Goal: Information Seeking & Learning: Learn about a topic

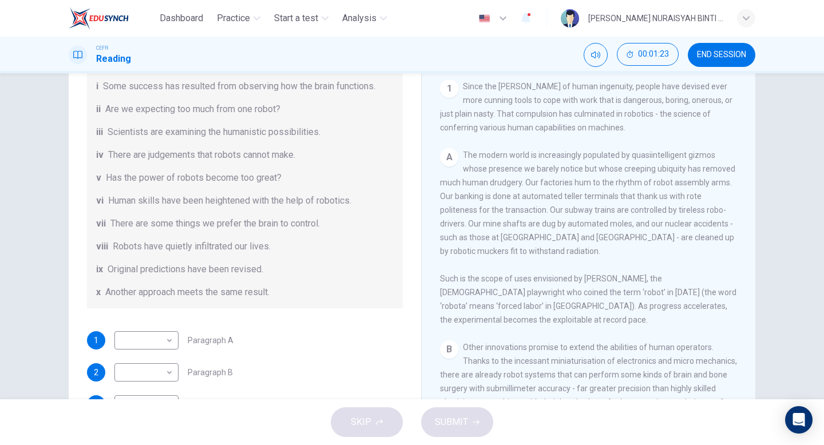
scroll to position [125, 0]
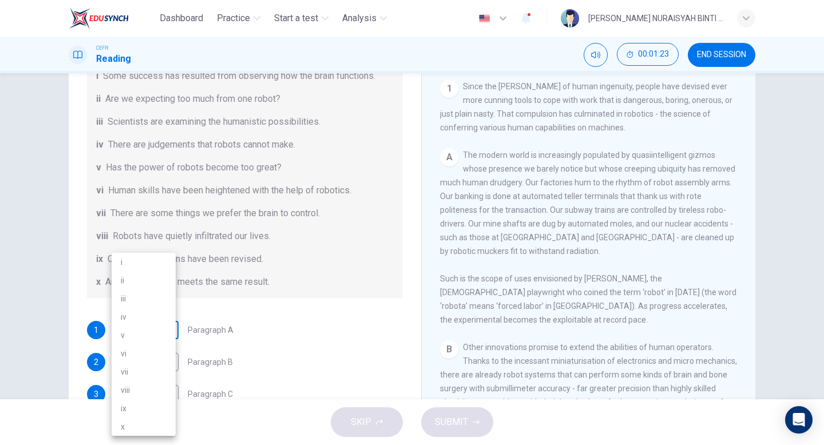
click at [153, 332] on body "Dashboard Practice Start a test Analysis English en ​ [PERSON_NAME] NURAISYAH B…" at bounding box center [412, 222] width 824 height 445
click at [142, 354] on li "vi" at bounding box center [144, 354] width 64 height 18
type input "vi"
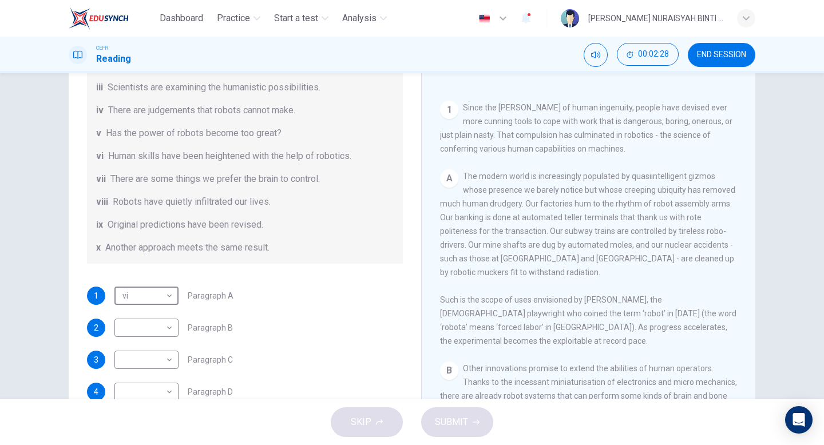
scroll to position [169, 0]
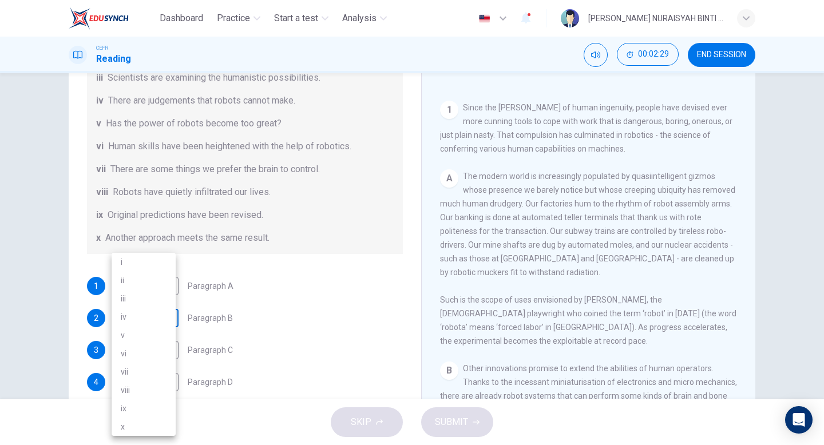
click at [149, 318] on body "Dashboard Practice Start a test Analysis English en ​ [PERSON_NAME] NURAISYAH B…" at bounding box center [412, 222] width 824 height 445
click at [147, 390] on li "viii" at bounding box center [144, 390] width 64 height 18
type input "viii"
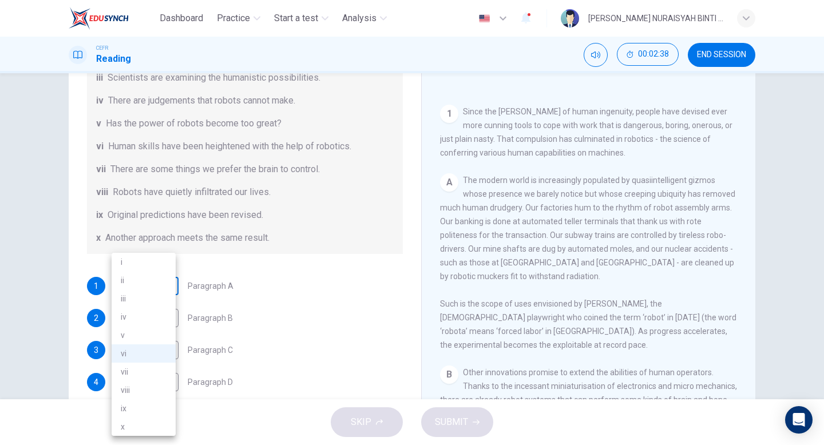
click at [156, 284] on body "Dashboard Practice Start a test Analysis English en ​ [PERSON_NAME] NURAISYAH B…" at bounding box center [412, 222] width 824 height 445
click at [141, 389] on li "viii" at bounding box center [144, 390] width 64 height 18
type input "viii"
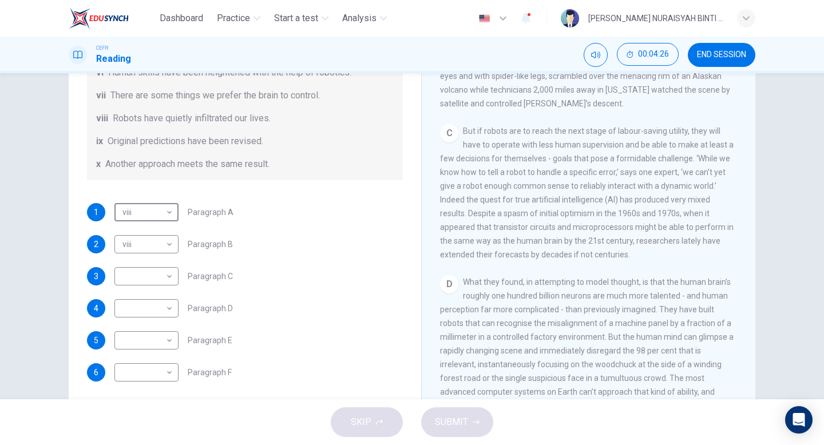
scroll to position [90, 0]
click at [165, 244] on body "Dashboard Practice Start a test Analysis English en ​ HANNAN NURAISYAH BINTI AH…" at bounding box center [412, 222] width 824 height 445
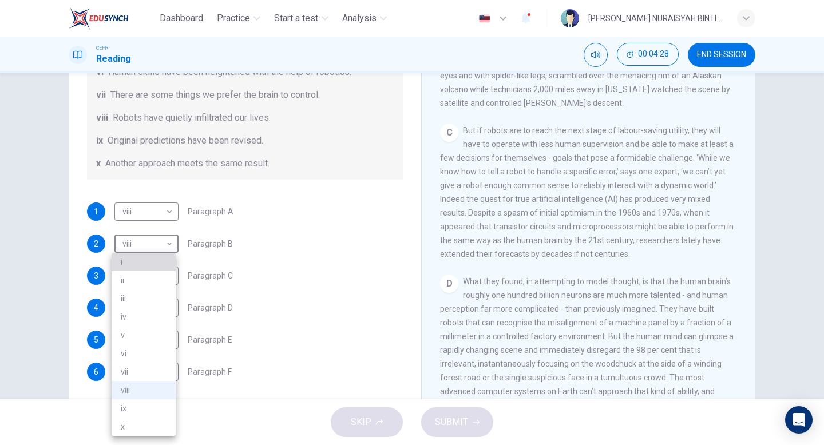
click at [148, 262] on li "i" at bounding box center [144, 262] width 64 height 18
type input "i"
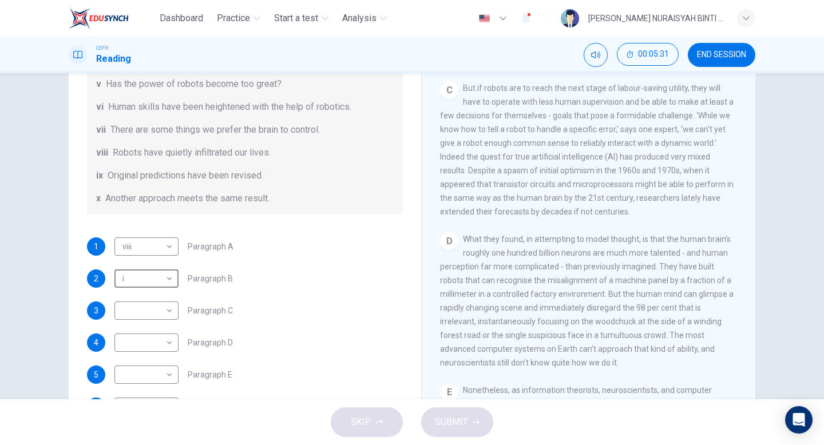
scroll to position [200, 0]
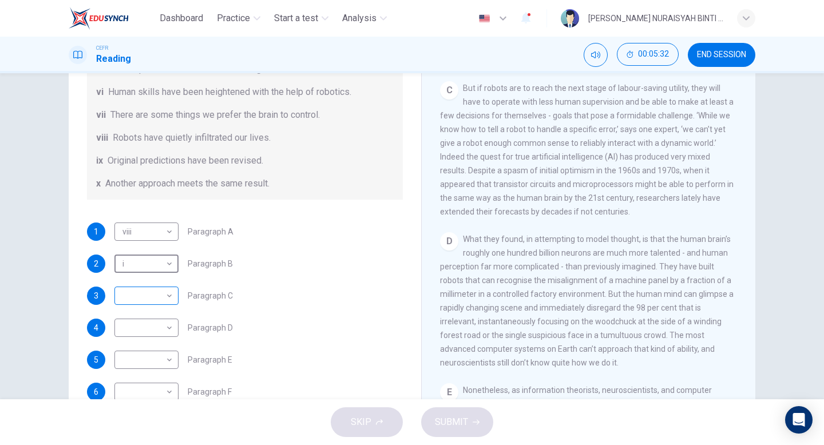
click at [156, 296] on body "Dashboard Practice Start a test Analysis English en ​ HANNAN NURAISYAH BINTI AH…" at bounding box center [412, 222] width 824 height 445
click at [147, 323] on li "iv" at bounding box center [144, 317] width 64 height 18
type input "iv"
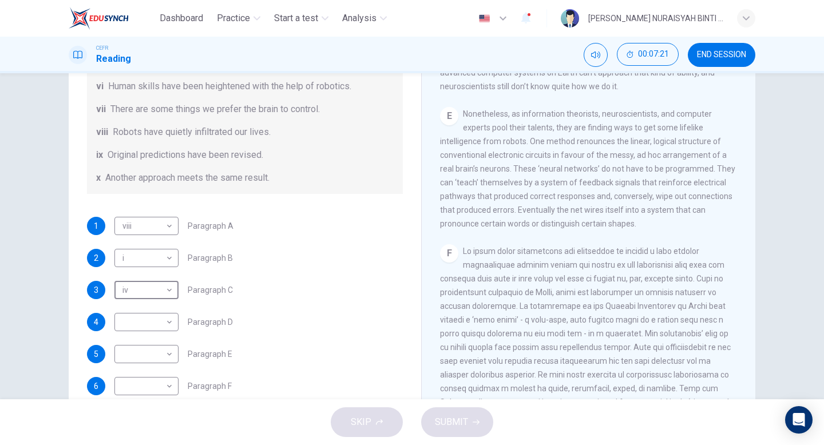
scroll to position [220, 0]
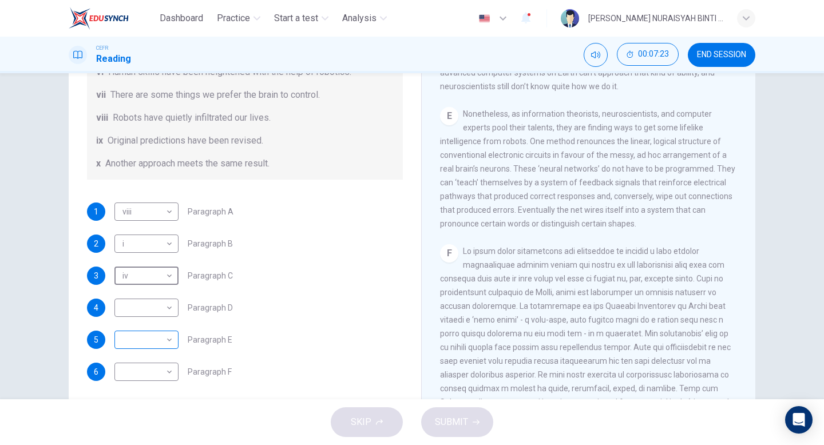
click at [160, 337] on body "Dashboard Practice Start a test Analysis English en ​ HANNAN NURAISYAH BINTI AH…" at bounding box center [412, 222] width 824 height 445
click at [147, 261] on li "i" at bounding box center [144, 262] width 64 height 18
type input "i"
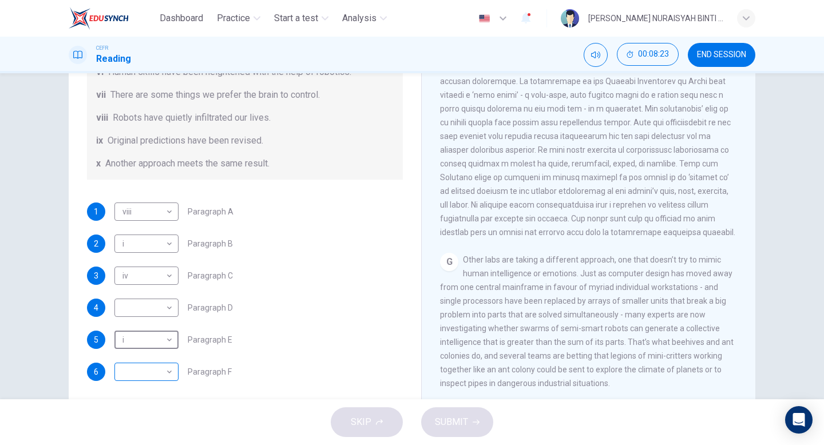
click at [159, 364] on body "Dashboard Practice Start a test Analysis English en ​ HANNAN NURAISYAH BINTI AH…" at bounding box center [412, 222] width 824 height 445
click at [137, 300] on li "iii" at bounding box center [144, 299] width 64 height 18
type input "iii"
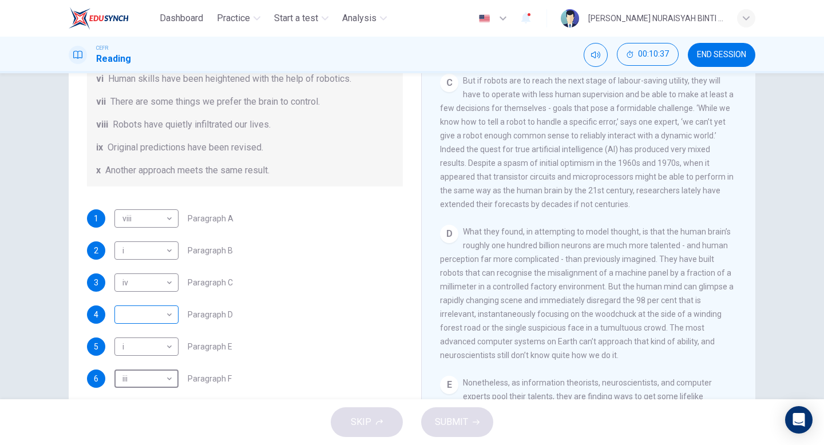
click at [149, 316] on body "Dashboard Practice Start a test Analysis English en ​ HANNAN NURAISYAH BINTI AH…" at bounding box center [412, 222] width 824 height 445
click at [140, 283] on li "ii" at bounding box center [144, 280] width 64 height 18
type input "ii"
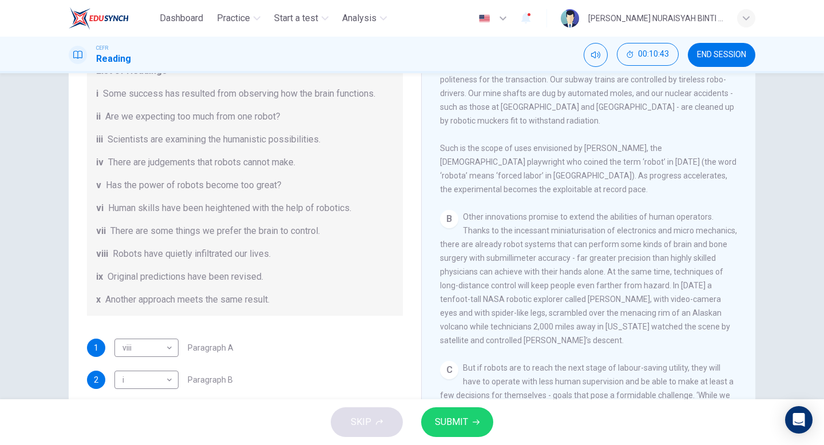
scroll to position [362, 0]
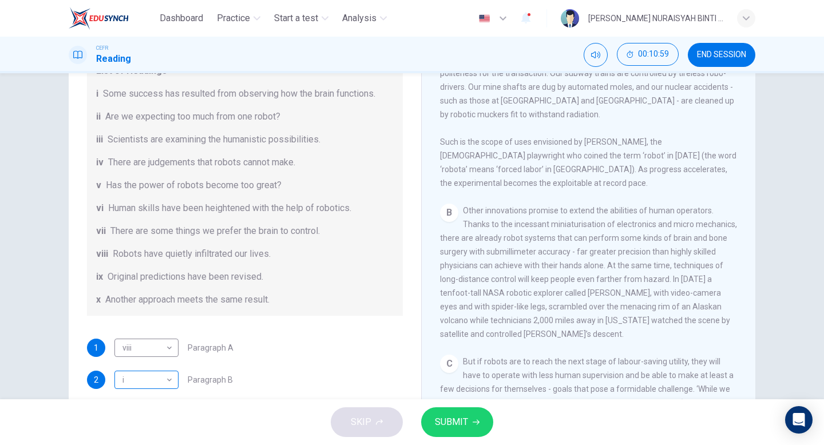
click at [157, 378] on body "Dashboard Practice Start a test Analysis English en ​ HANNAN NURAISYAH BINTI AH…" at bounding box center [412, 222] width 824 height 445
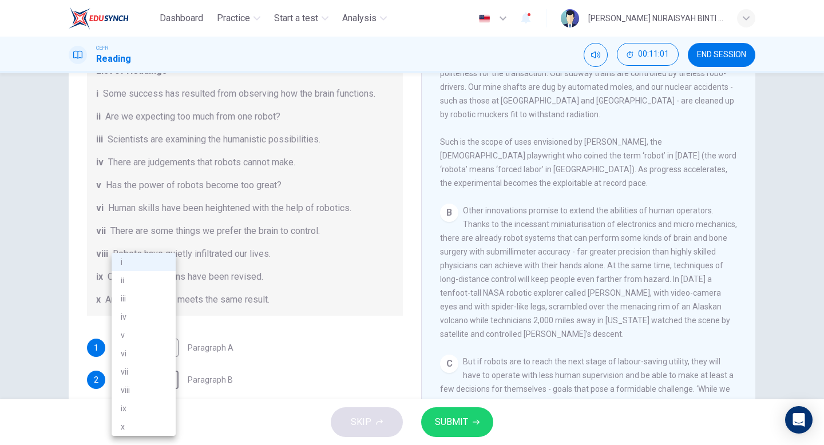
click at [147, 337] on li "v" at bounding box center [144, 335] width 64 height 18
type input "v"
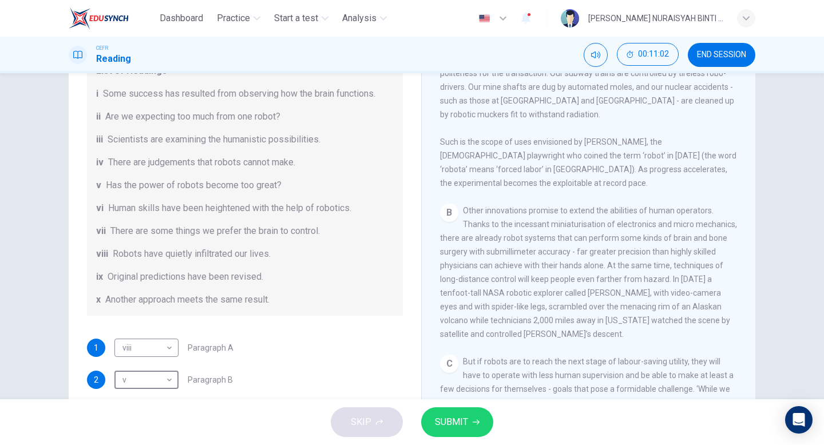
click at [461, 417] on span "SUBMIT" at bounding box center [451, 422] width 33 height 16
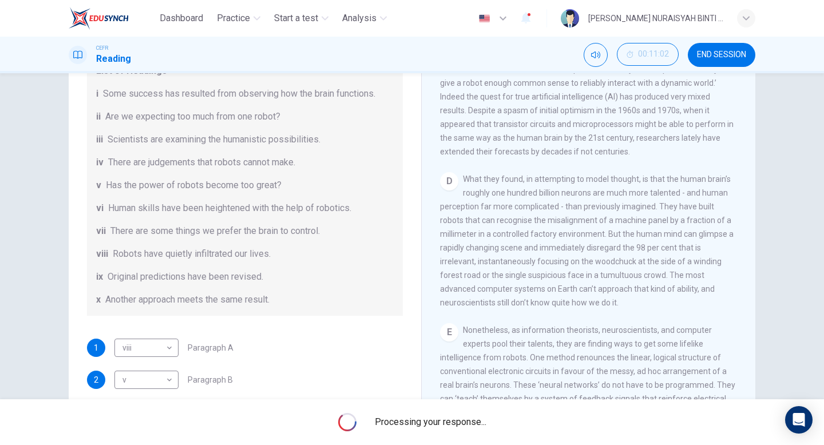
scroll to position [220, 0]
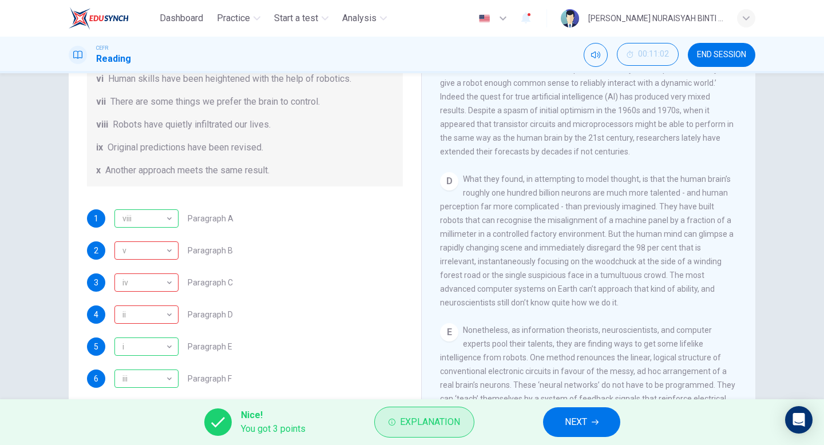
click at [412, 422] on span "Explanation" at bounding box center [430, 422] width 60 height 16
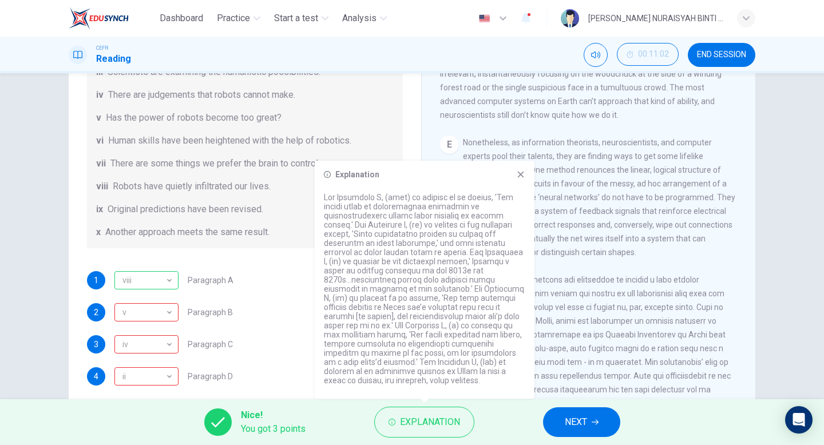
scroll to position [887, 0]
click at [517, 179] on icon at bounding box center [520, 174] width 9 height 9
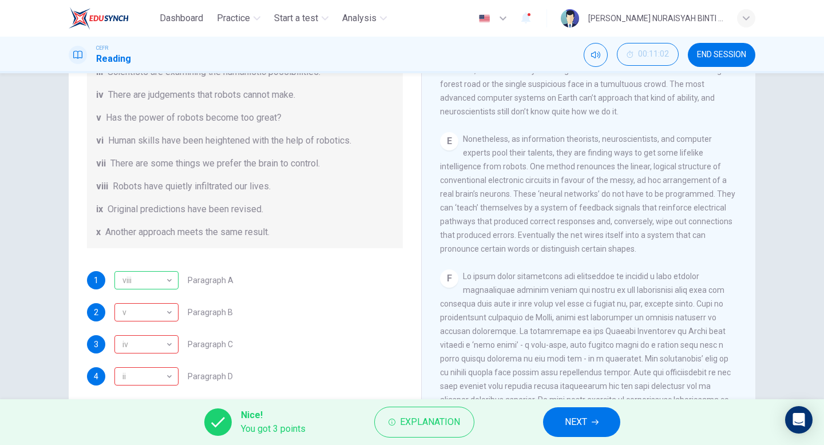
click at [585, 421] on span "NEXT" at bounding box center [576, 422] width 22 height 16
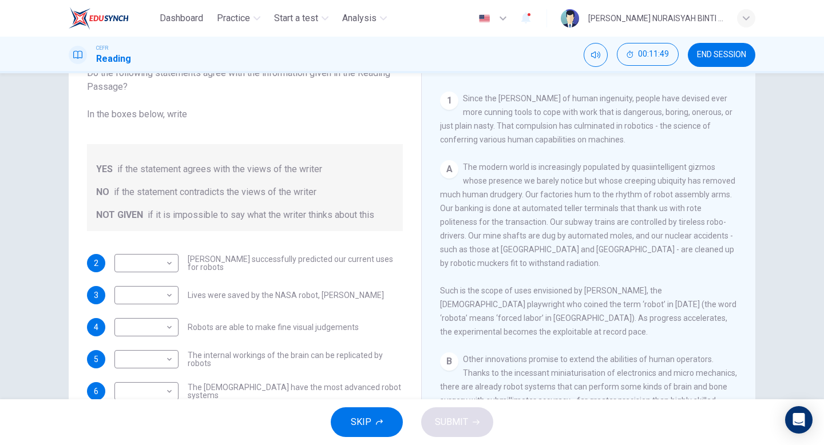
scroll to position [227, 0]
click at [166, 267] on body "Dashboard Practice Start a test Analysis English en ​ HANNAN NURAISYAH BINTI AH…" at bounding box center [412, 222] width 824 height 445
click at [159, 287] on li "YES" at bounding box center [144, 281] width 64 height 18
type input "YES"
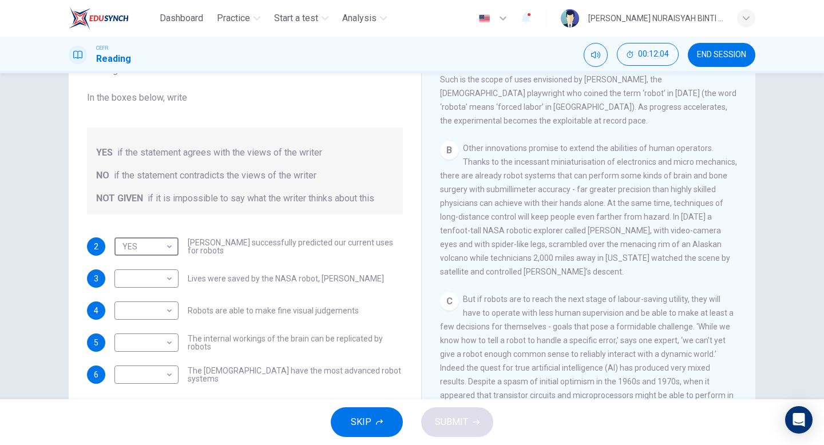
scroll to position [421, 0]
click at [150, 286] on body "Dashboard Practice Start a test Analysis English en ​ HANNAN NURAISYAH BINTI AH…" at bounding box center [412, 222] width 824 height 445
click at [152, 298] on li "YES" at bounding box center [144, 297] width 64 height 18
type input "YES"
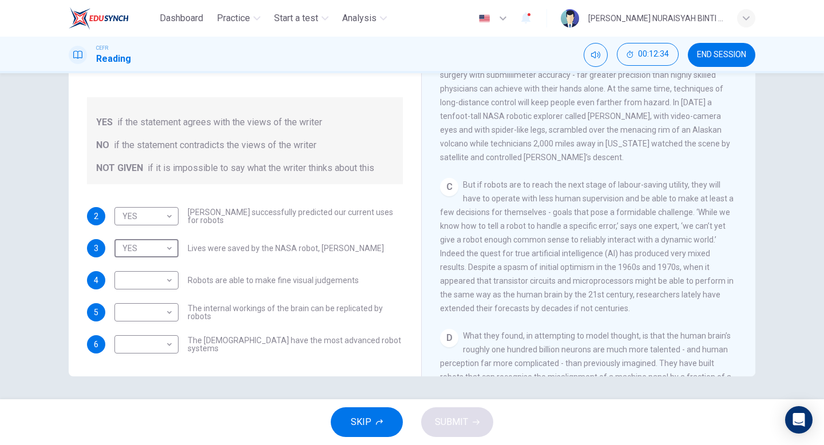
scroll to position [519, 0]
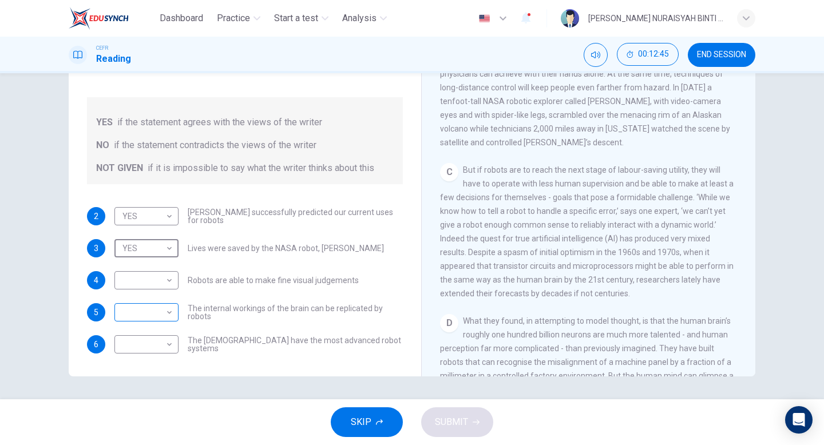
click at [162, 309] on body "Dashboard Practice Start a test Analysis English en ​ HANNAN NURAISYAH BINTI AH…" at bounding box center [412, 222] width 824 height 445
click at [154, 346] on li "NO" at bounding box center [144, 349] width 64 height 18
type input "NO"
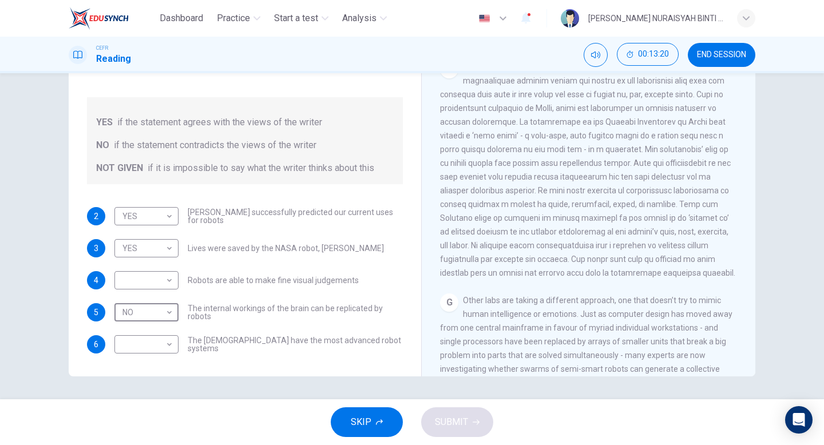
scroll to position [1063, 0]
click at [144, 342] on body "Dashboard Practice Start a test Analysis English en ​ HANNAN NURAISYAH BINTI AH…" at bounding box center [412, 222] width 824 height 445
click at [159, 399] on li "NOT GIVEN" at bounding box center [144, 399] width 64 height 18
type input "NOT GIVEN"
click at [156, 290] on body "Dashboard Practice Start a test Analysis English en ​ HANNAN NURAISYAH BINTI AH…" at bounding box center [412, 222] width 824 height 445
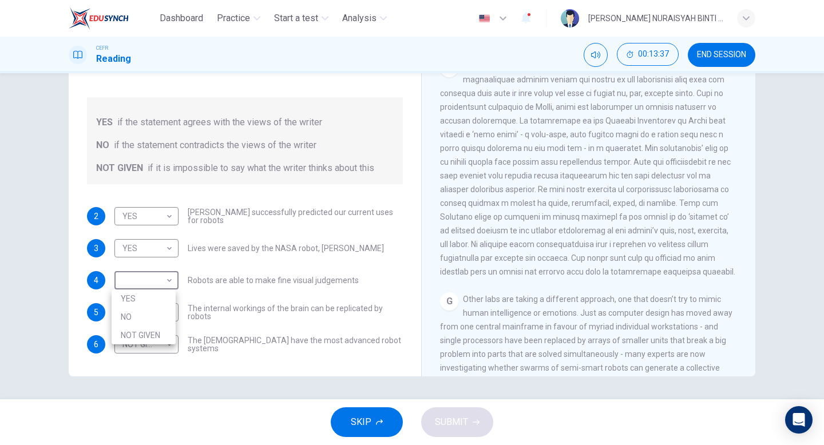
click at [590, 168] on div at bounding box center [412, 222] width 824 height 445
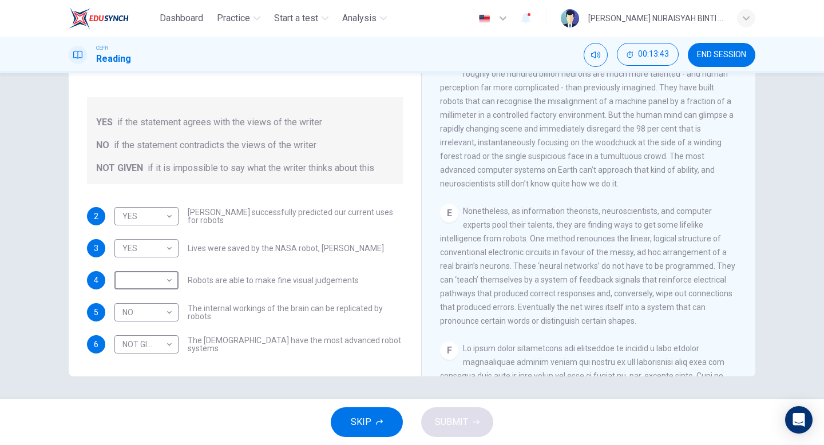
scroll to position [767, 0]
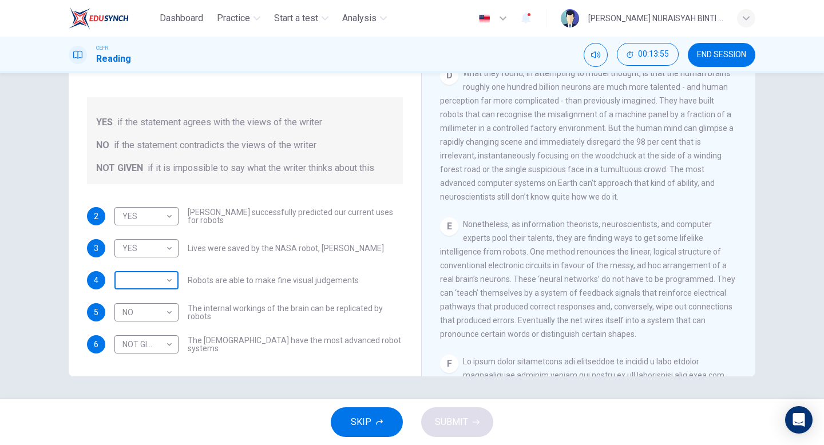
click at [156, 275] on body "Dashboard Practice Start a test Analysis English en ​ HANNAN NURAISYAH BINTI AH…" at bounding box center [412, 222] width 824 height 445
click at [156, 313] on li "NO" at bounding box center [144, 317] width 64 height 18
type input "NO"
click at [462, 418] on span "SUBMIT" at bounding box center [451, 422] width 33 height 16
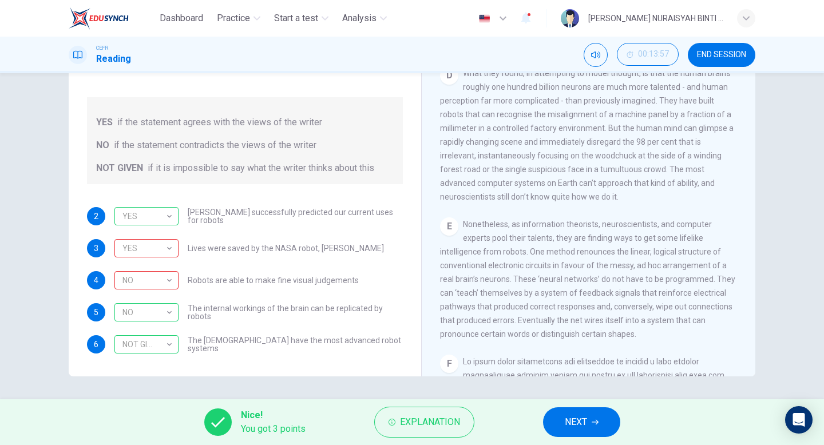
click at [581, 421] on span "NEXT" at bounding box center [576, 422] width 22 height 16
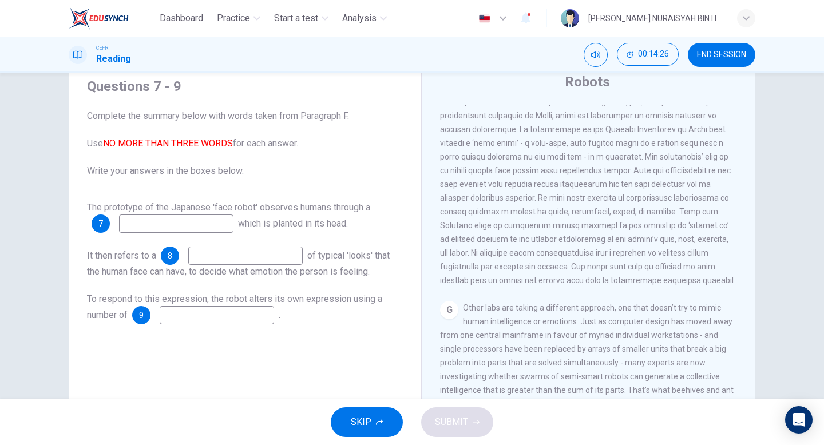
scroll to position [1158, 0]
click at [178, 225] on input at bounding box center [176, 224] width 114 height 18
type input "database"
click at [216, 259] on input at bounding box center [245, 256] width 114 height 18
type input "database"
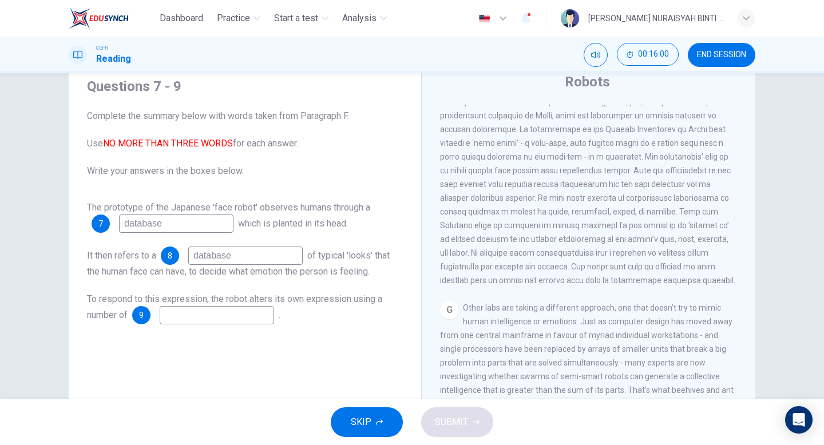
drag, startPoint x: 662, startPoint y: 278, endPoint x: 730, endPoint y: 278, distance: 68.1
click at [730, 278] on div "CLICK TO ZOOM Click to Zoom 1 Since the dawn of human ingenuity, people have de…" at bounding box center [596, 278] width 312 height 347
click at [182, 318] on input at bounding box center [217, 315] width 114 height 18
type input "tiny pressure pads"
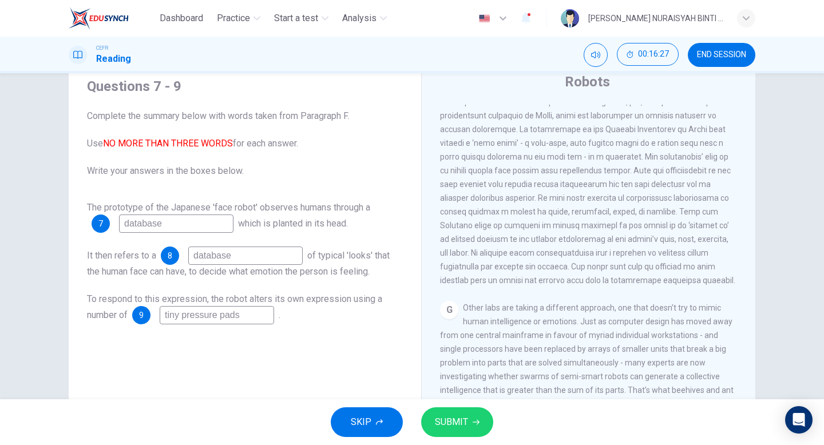
drag, startPoint x: 176, startPoint y: 223, endPoint x: 96, endPoint y: 225, distance: 79.6
click at [96, 225] on div "7 database" at bounding box center [163, 224] width 142 height 18
type input "video camera"
click at [466, 416] on span "SUBMIT" at bounding box center [451, 422] width 33 height 16
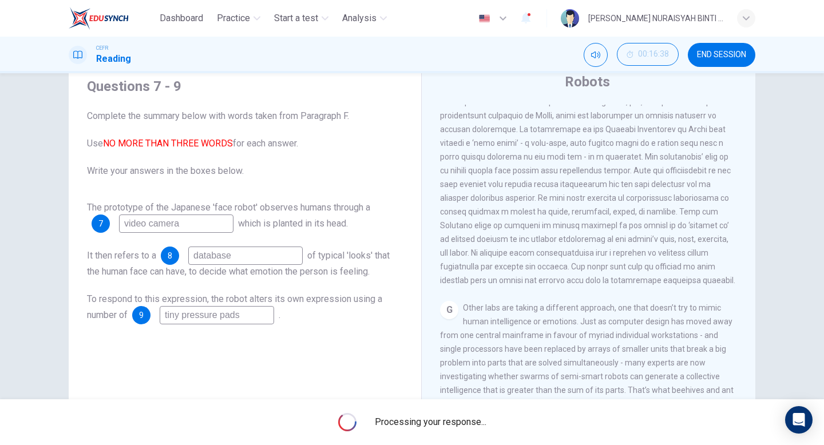
scroll to position [1177, 0]
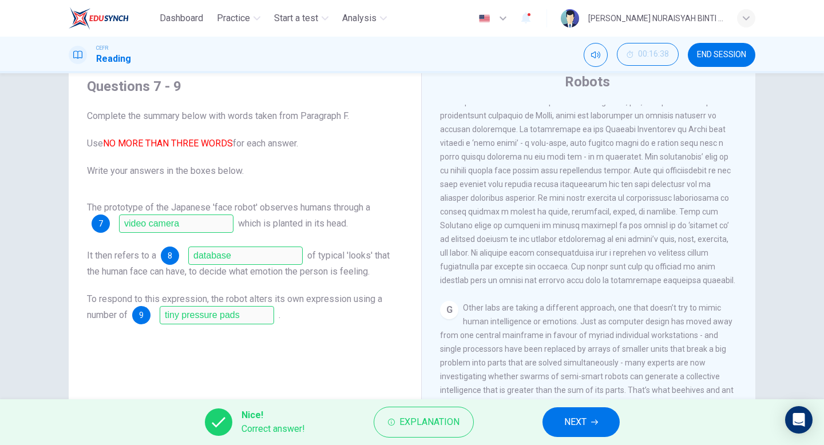
click at [592, 417] on button "NEXT" at bounding box center [581, 423] width 77 height 30
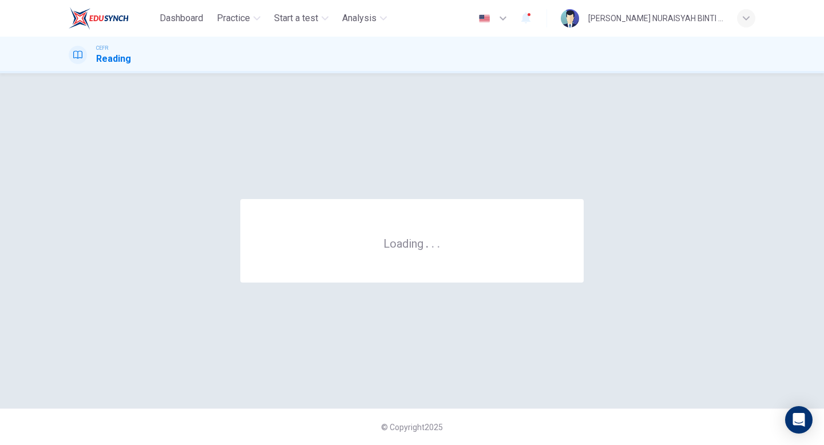
scroll to position [0, 0]
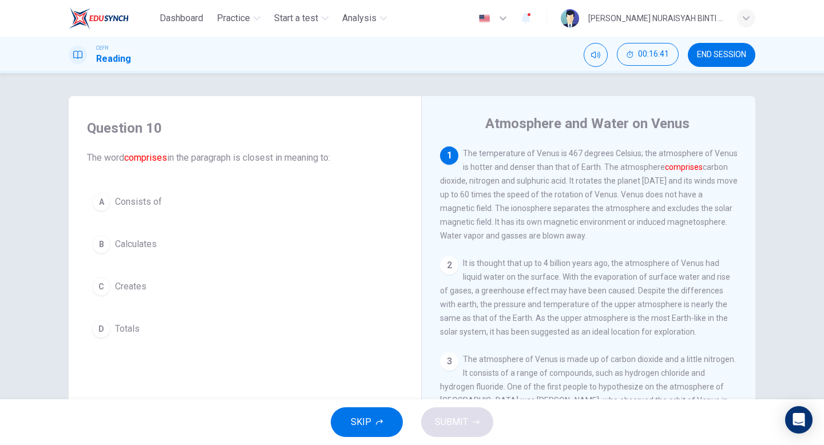
click at [719, 54] on span "END SESSION" at bounding box center [721, 54] width 49 height 9
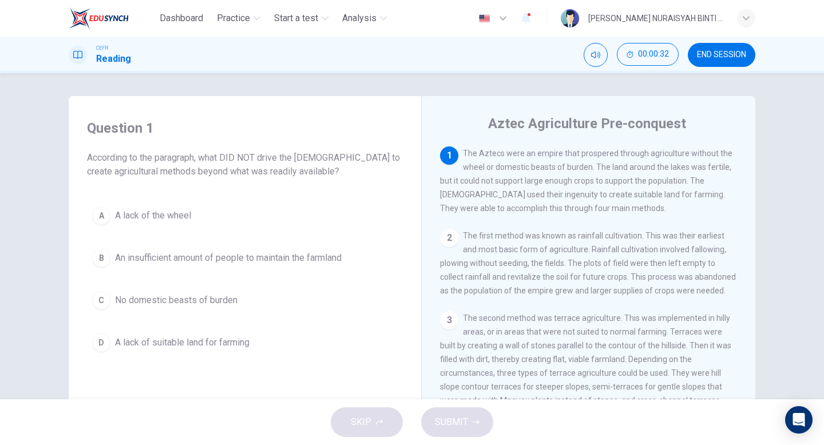
click at [169, 220] on span "A lack of the wheel" at bounding box center [153, 216] width 76 height 14
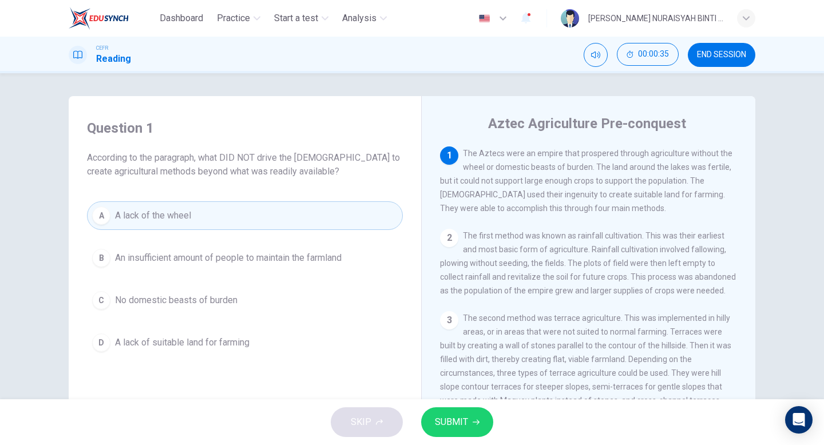
click at [451, 421] on span "SUBMIT" at bounding box center [451, 422] width 33 height 16
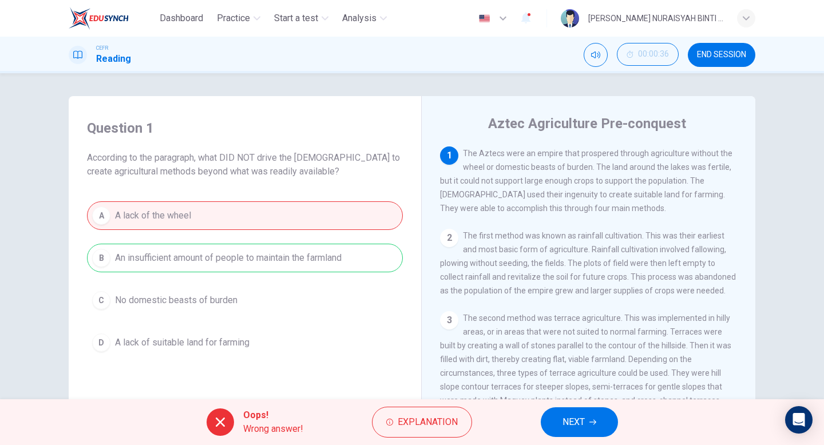
click at [568, 417] on span "NEXT" at bounding box center [574, 422] width 22 height 16
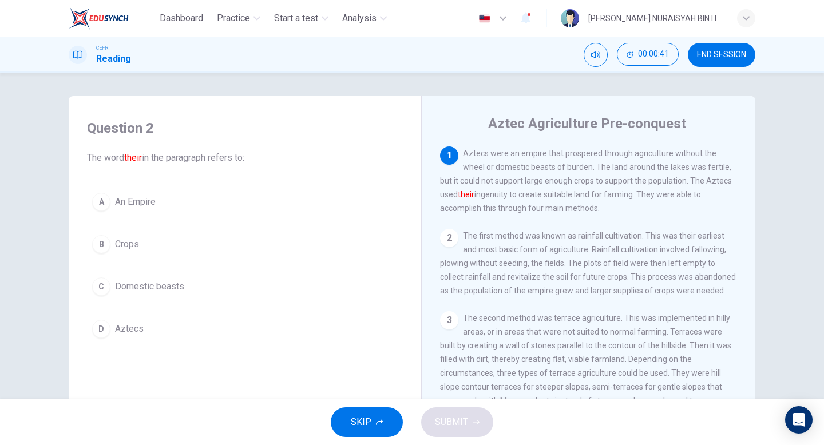
click at [161, 332] on button "D Aztecs" at bounding box center [245, 329] width 316 height 29
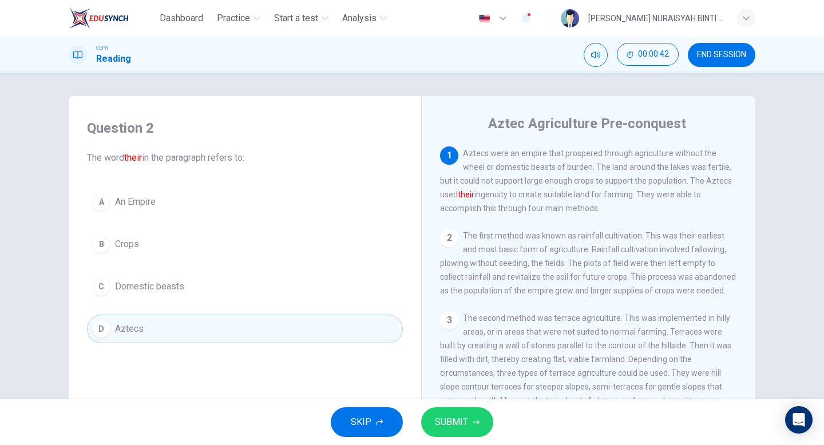
click at [453, 410] on button "SUBMIT" at bounding box center [457, 423] width 72 height 30
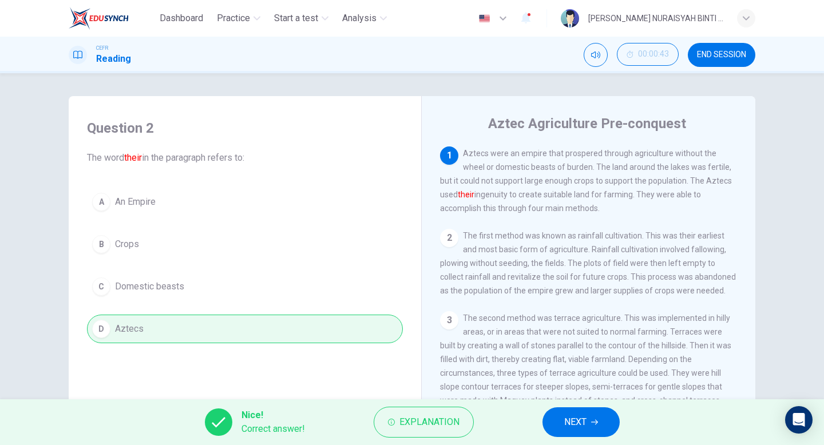
click at [565, 420] on span "NEXT" at bounding box center [575, 422] width 22 height 16
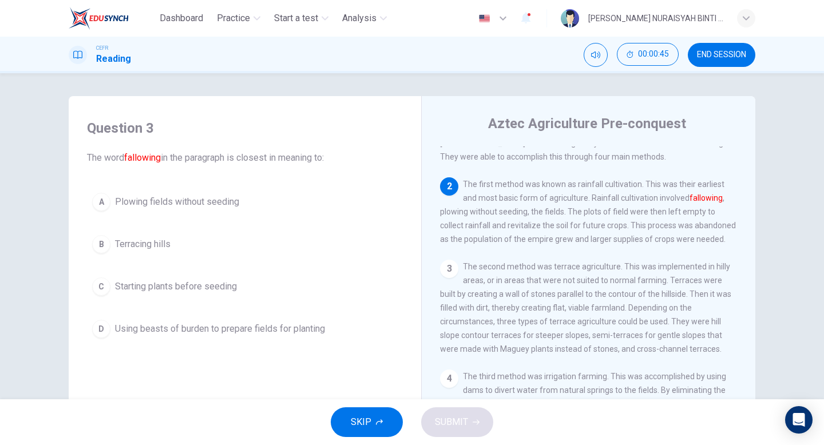
scroll to position [57, 0]
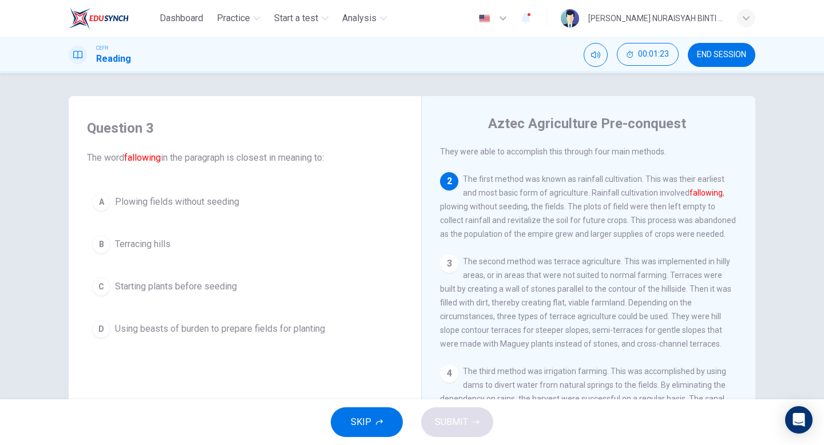
click at [168, 248] on span "Terracing hills" at bounding box center [143, 245] width 56 height 14
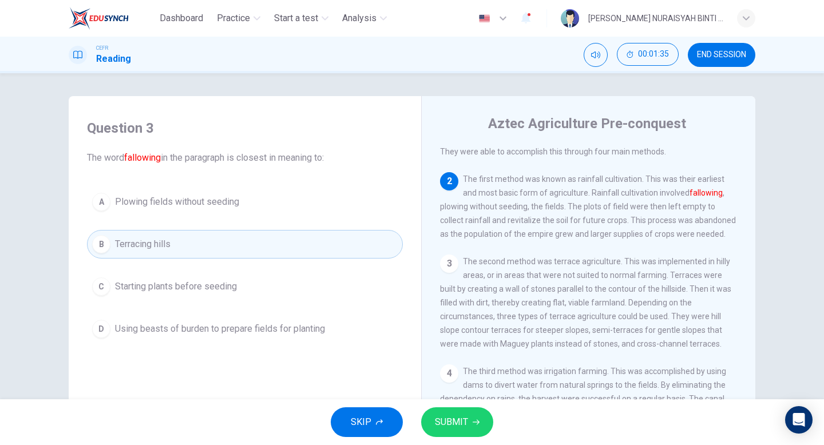
click at [316, 323] on span "Using beasts of burden to prepare fields for planting" at bounding box center [220, 329] width 210 height 14
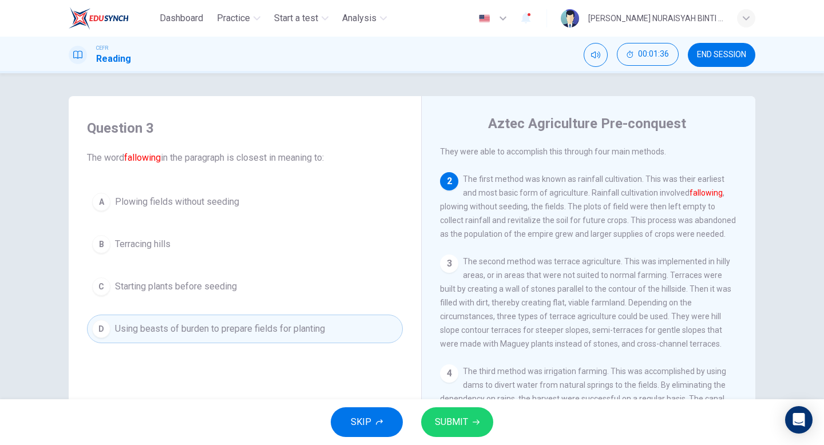
click at [468, 415] on button "SUBMIT" at bounding box center [457, 423] width 72 height 30
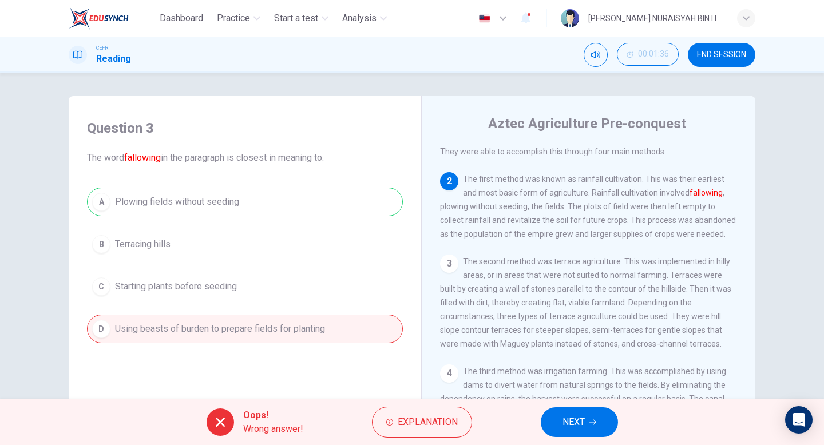
click at [575, 416] on span "NEXT" at bounding box center [574, 422] width 22 height 16
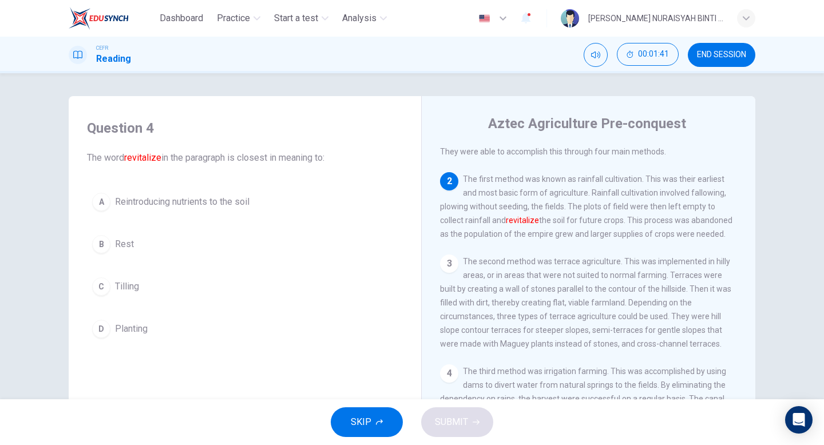
click at [283, 203] on button "A Reintroducing nutrients to the soil" at bounding box center [245, 202] width 316 height 29
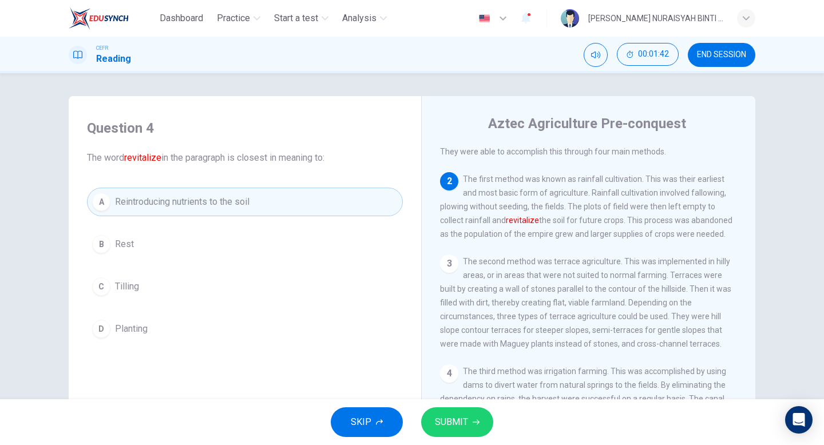
click at [474, 430] on button "SUBMIT" at bounding box center [457, 423] width 72 height 30
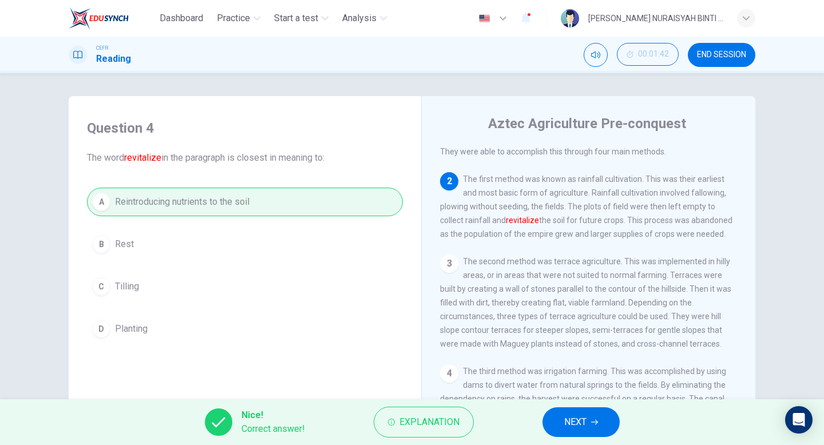
click at [575, 420] on span "NEXT" at bounding box center [575, 422] width 22 height 16
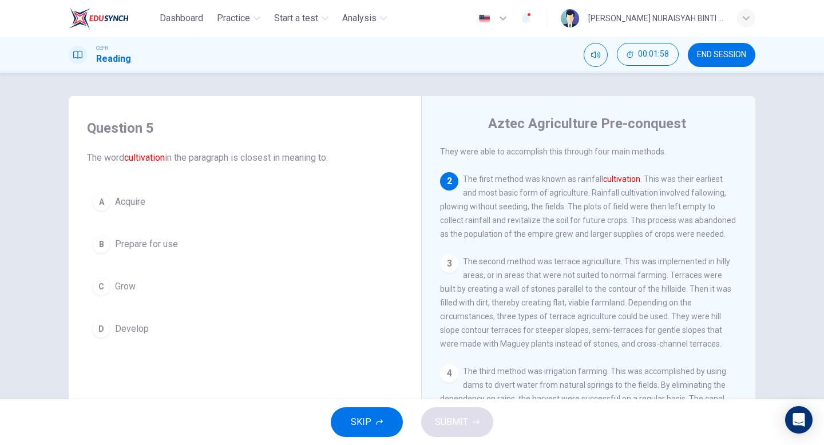
click at [166, 196] on button "A Acquire" at bounding box center [245, 202] width 316 height 29
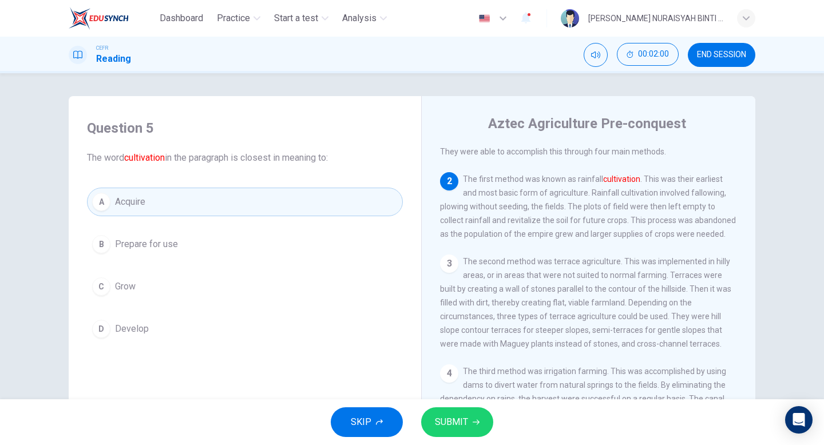
click at [468, 421] on button "SUBMIT" at bounding box center [457, 423] width 72 height 30
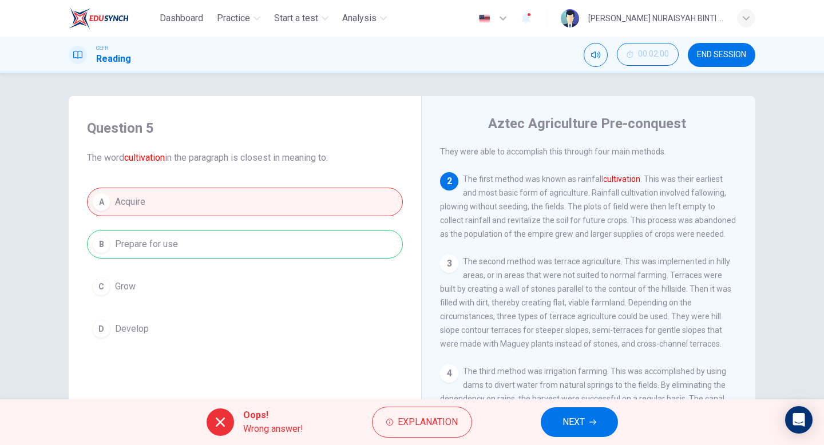
click at [582, 425] on span "NEXT" at bounding box center [574, 422] width 22 height 16
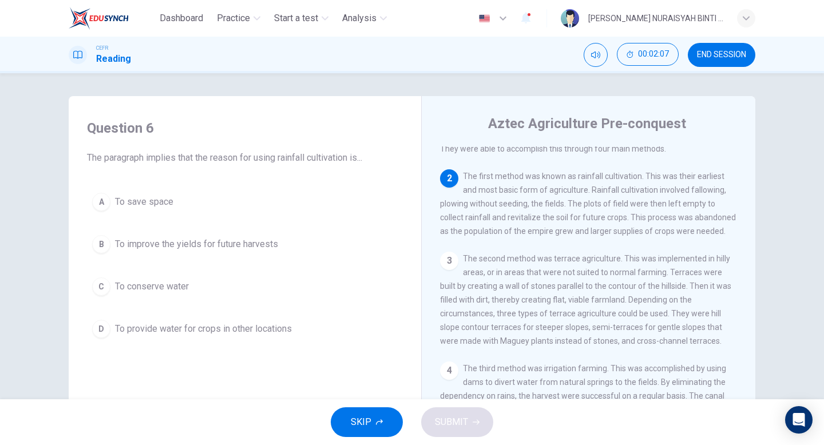
scroll to position [60, 0]
click at [201, 326] on span "To provide water for crops in other locations" at bounding box center [203, 329] width 177 height 14
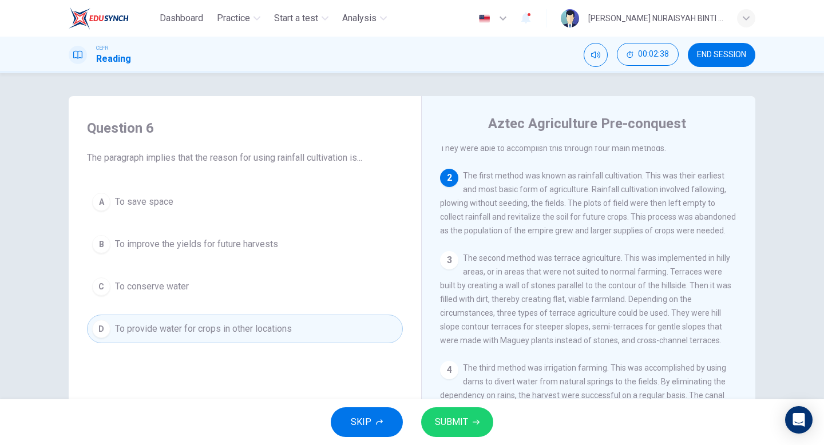
click at [472, 418] on button "SUBMIT" at bounding box center [457, 423] width 72 height 30
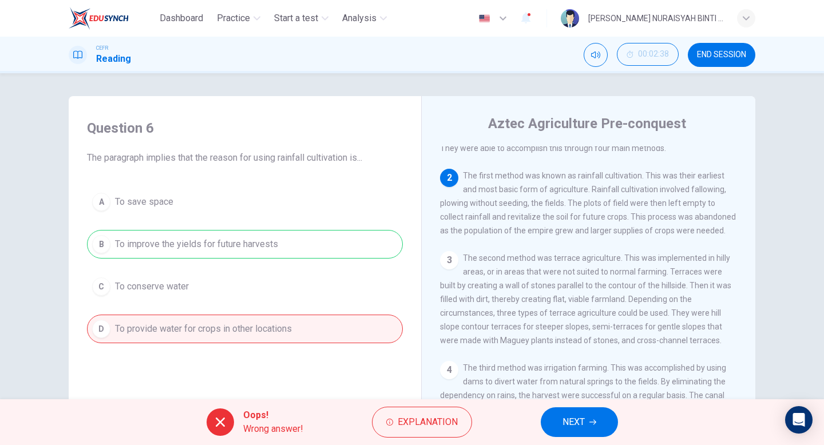
click at [579, 412] on button "NEXT" at bounding box center [579, 423] width 77 height 30
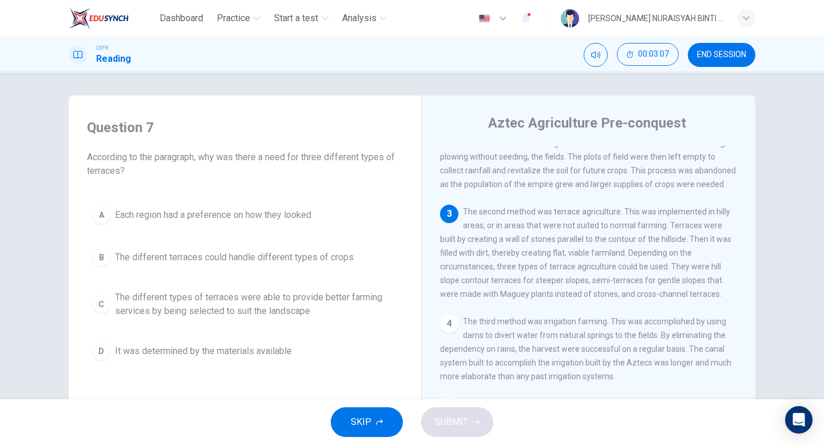
scroll to position [0, 0]
click at [314, 263] on span "The different terraces could handle different types of crops" at bounding box center [234, 258] width 239 height 14
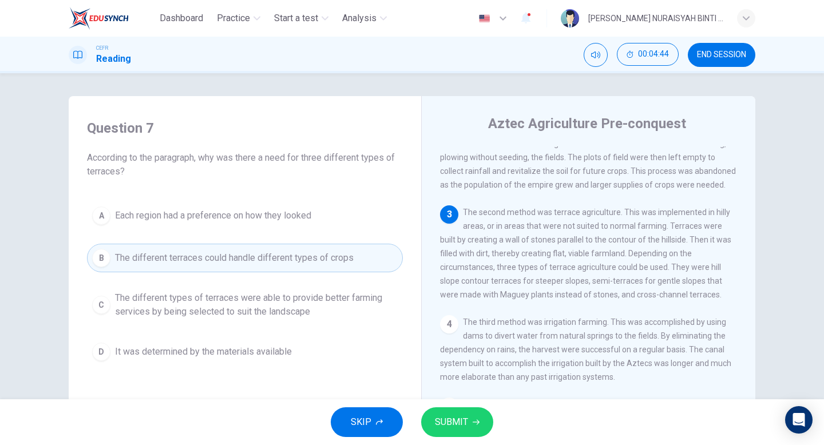
click at [326, 302] on span "The different types of terraces were able to provide better farming services by…" at bounding box center [256, 304] width 283 height 27
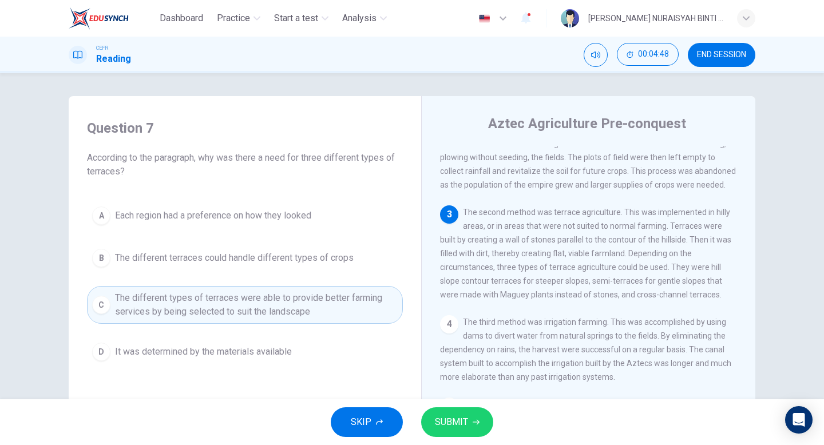
click at [458, 415] on span "SUBMIT" at bounding box center [451, 422] width 33 height 16
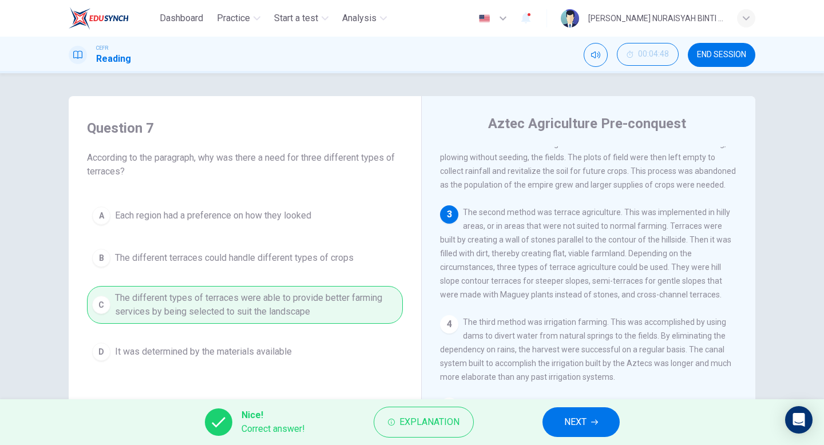
click at [565, 425] on span "NEXT" at bounding box center [575, 422] width 22 height 16
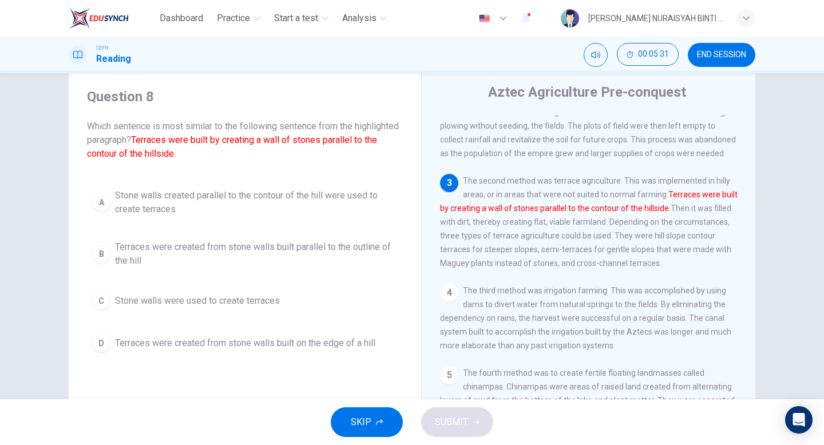
scroll to position [32, 0]
click at [290, 255] on span "Terraces were created from stone walls built parallel to the outline of the hill" at bounding box center [256, 253] width 283 height 27
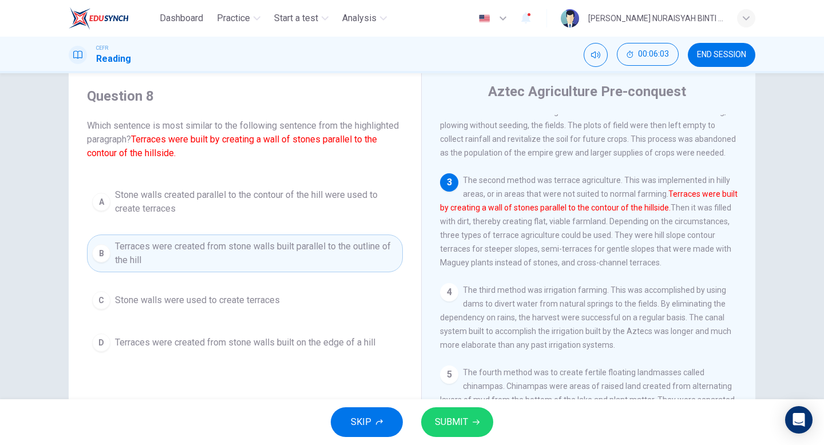
click at [450, 425] on span "SUBMIT" at bounding box center [451, 422] width 33 height 16
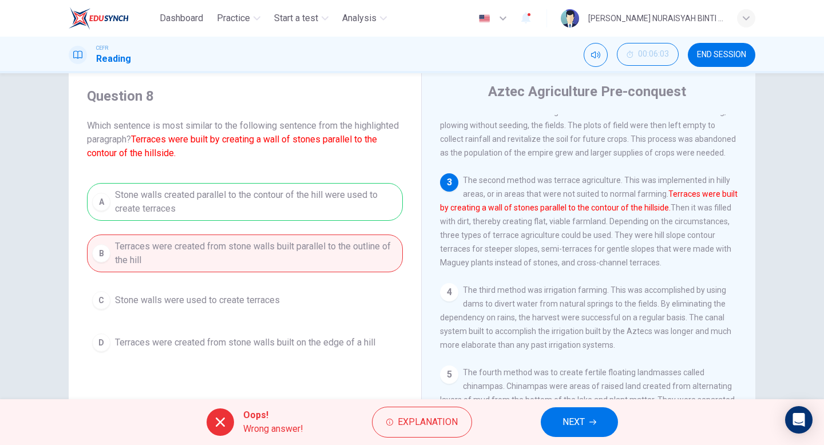
click at [595, 423] on icon "button" at bounding box center [593, 422] width 7 height 5
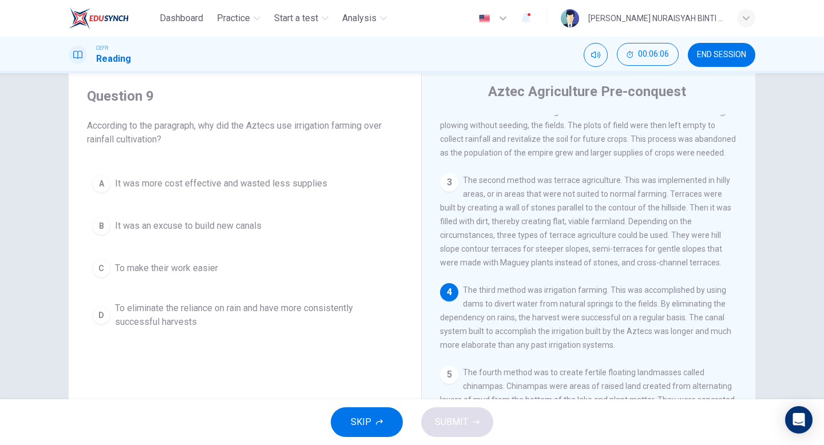
click at [715, 59] on span "END SESSION" at bounding box center [721, 54] width 49 height 9
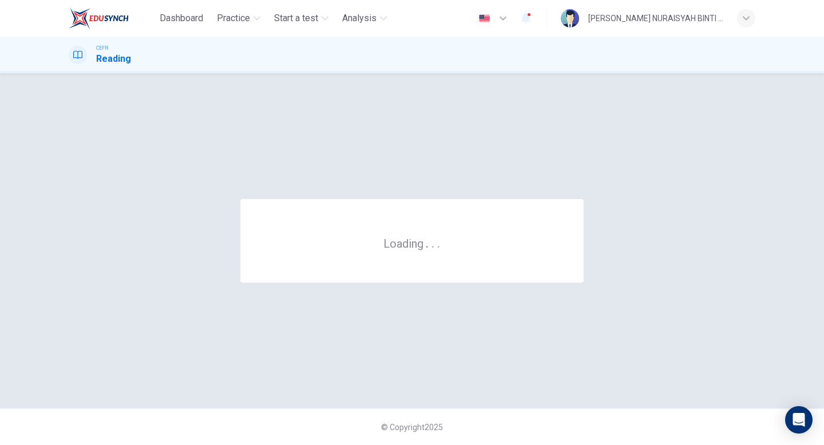
scroll to position [0, 0]
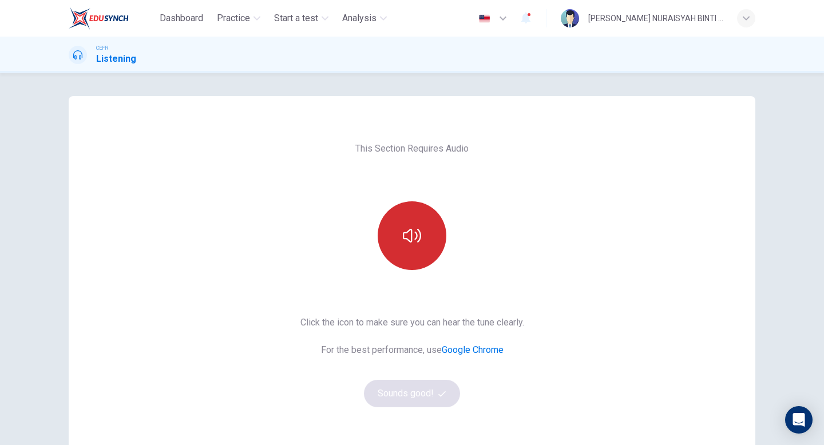
click at [417, 224] on button "button" at bounding box center [412, 235] width 69 height 69
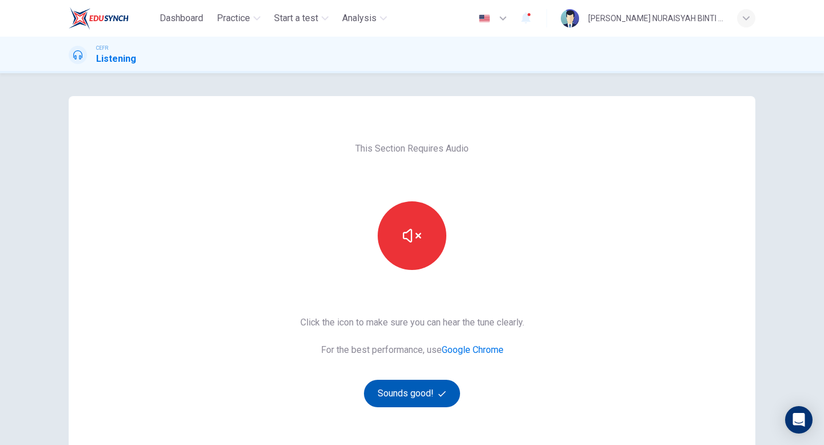
click at [424, 397] on button "Sounds good!" at bounding box center [412, 393] width 96 height 27
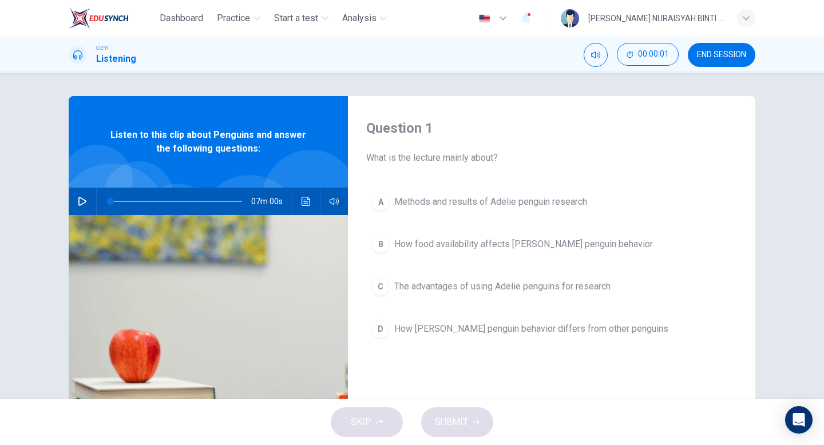
click at [78, 203] on icon "button" at bounding box center [82, 201] width 9 height 9
click at [529, 205] on span "Methods and results of Adelie penguin research" at bounding box center [490, 202] width 193 height 14
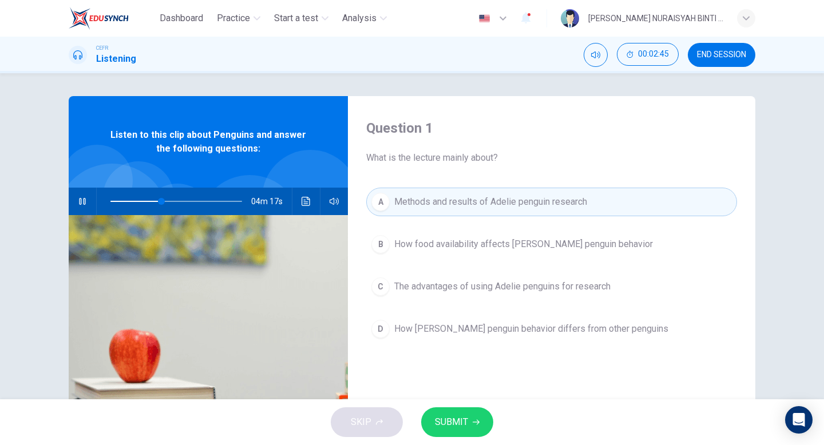
click at [437, 415] on span "SUBMIT" at bounding box center [451, 422] width 33 height 16
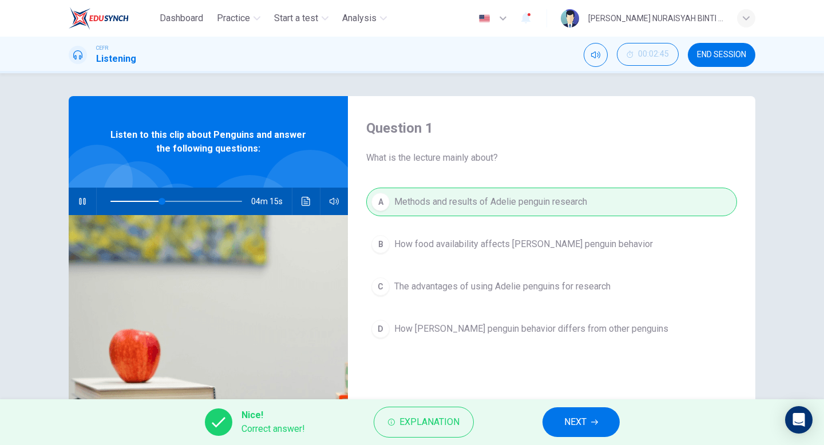
click at [560, 425] on button "NEXT" at bounding box center [581, 423] width 77 height 30
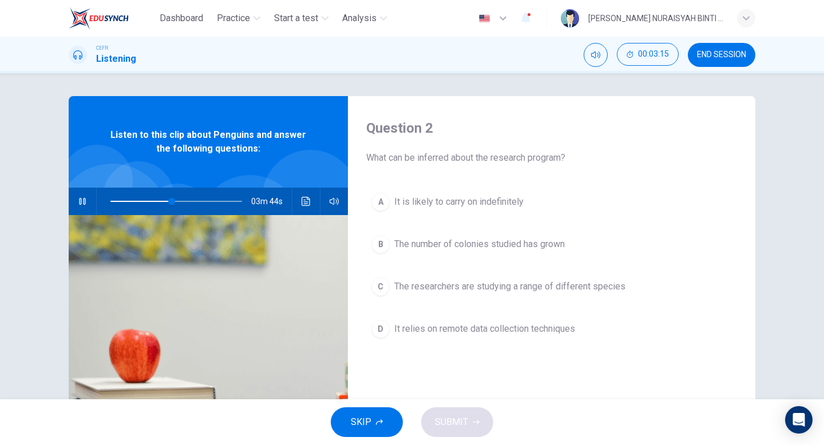
click at [110, 201] on span at bounding box center [140, 201] width 61 height 1
click at [481, 331] on span "It relies on remote data collection techniques" at bounding box center [484, 329] width 181 height 14
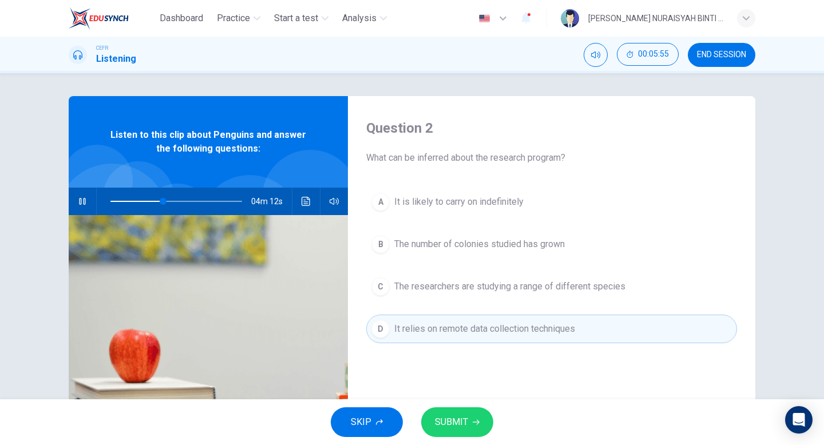
click at [469, 421] on button "SUBMIT" at bounding box center [457, 423] width 72 height 30
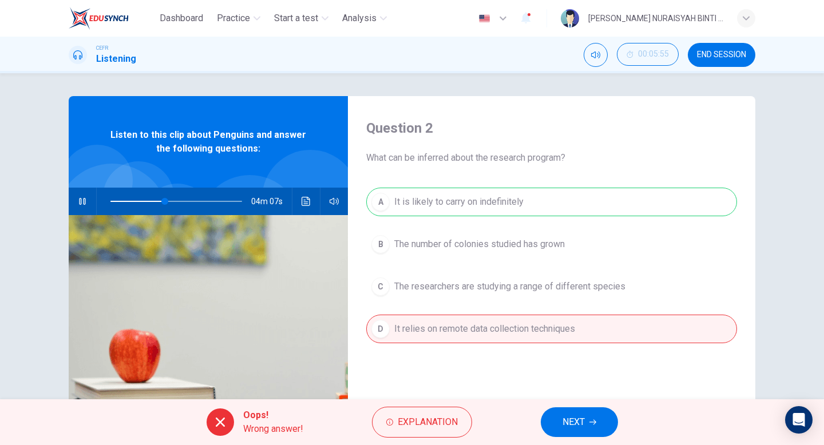
click at [567, 420] on span "NEXT" at bounding box center [574, 422] width 22 height 16
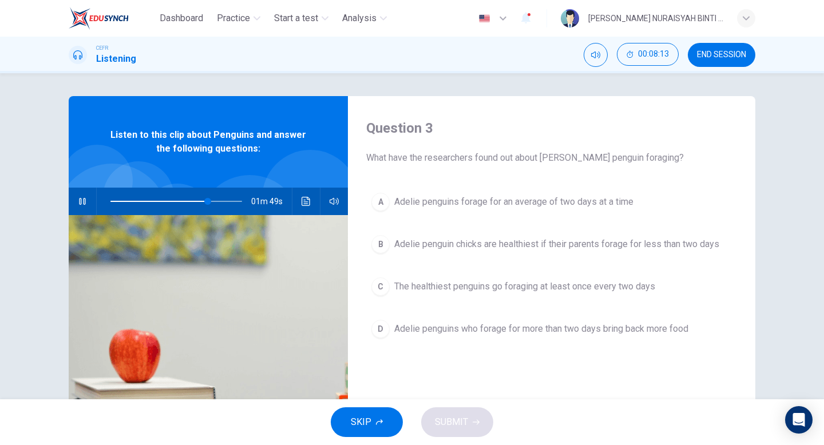
click at [84, 204] on icon "button" at bounding box center [82, 201] width 9 height 9
click at [143, 201] on span at bounding box center [127, 201] width 35 height 1
click at [83, 197] on icon "button" at bounding box center [82, 201] width 9 height 9
click at [211, 203] on span at bounding box center [176, 201] width 132 height 16
click at [212, 200] on span at bounding box center [215, 201] width 7 height 7
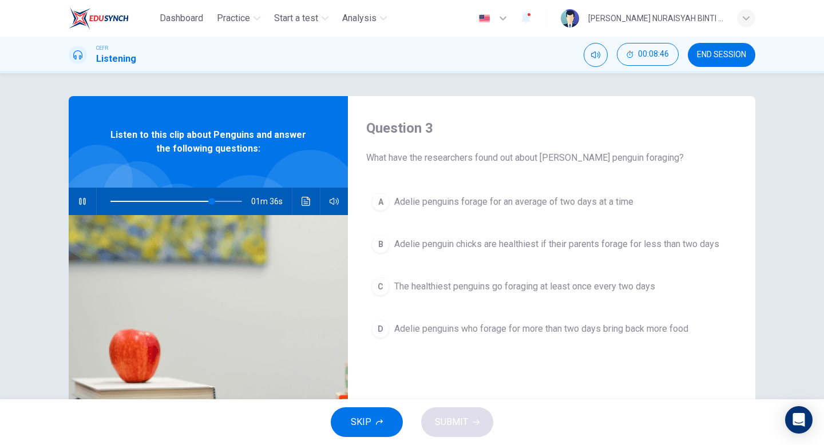
click at [415, 205] on span "Adelie penguins forage for an average of two days at a time" at bounding box center [513, 202] width 239 height 14
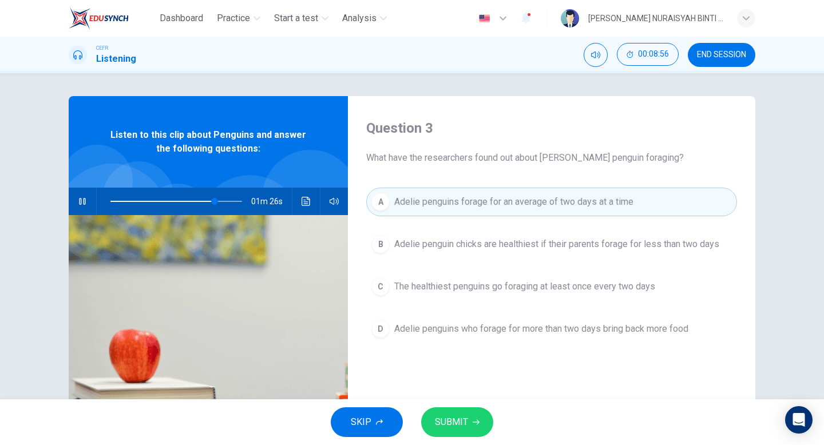
click at [81, 202] on icon "button" at bounding box center [82, 201] width 6 height 7
click at [465, 416] on span "SUBMIT" at bounding box center [451, 422] width 33 height 16
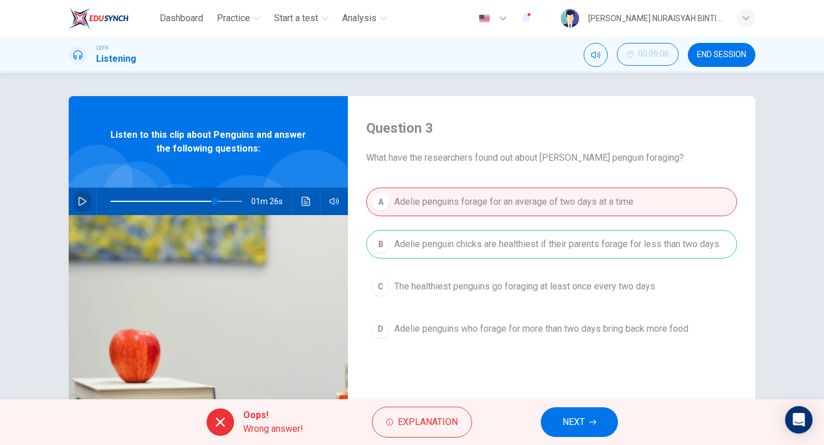
click at [78, 203] on icon "button" at bounding box center [82, 201] width 8 height 9
click at [583, 419] on span "NEXT" at bounding box center [574, 422] width 22 height 16
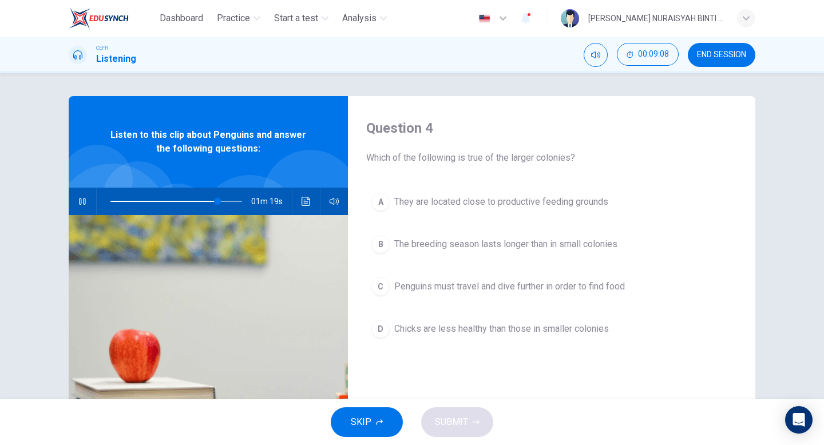
click at [80, 204] on icon "button" at bounding box center [82, 201] width 9 height 9
type input "81"
click at [717, 62] on button "END SESSION" at bounding box center [722, 55] width 68 height 24
